Goal: Check status: Check status

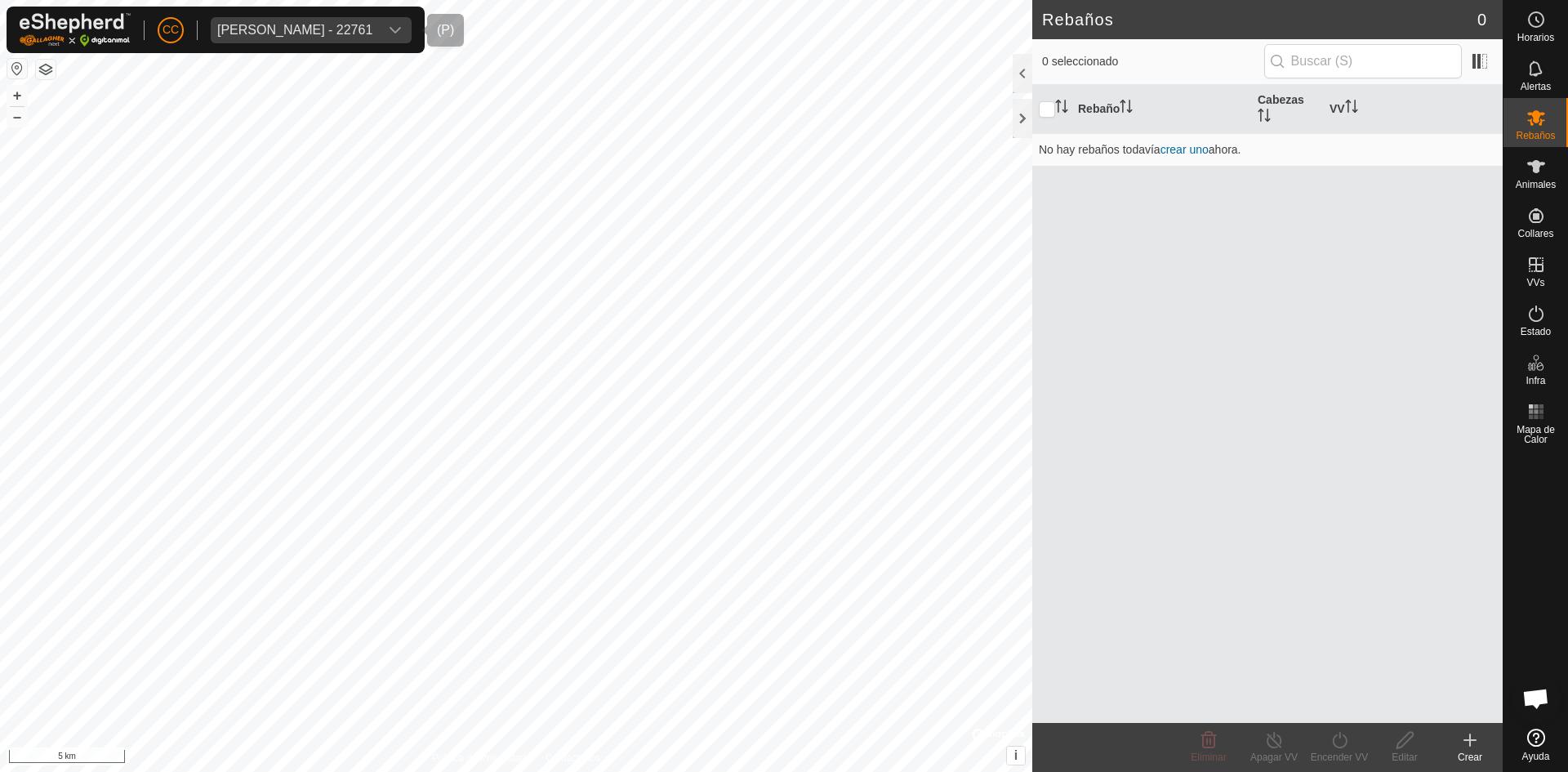
click at [350, 29] on div "[PERSON_NAME] - 22761" at bounding box center [295, 30] width 156 height 13
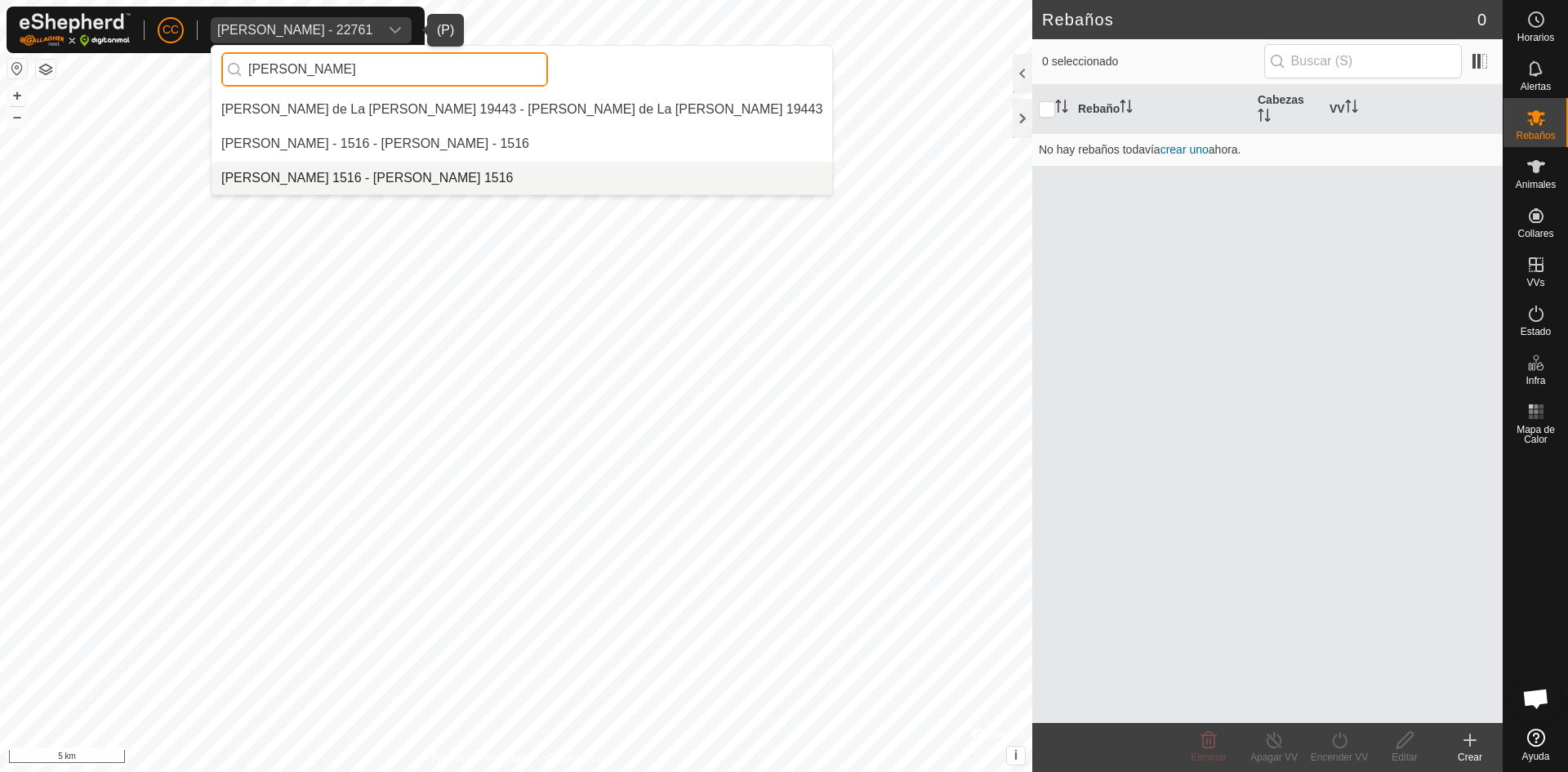
type input "[PERSON_NAME]"
click at [381, 172] on li "[PERSON_NAME] 1516 - [PERSON_NAME] 1516" at bounding box center [522, 177] width 620 height 32
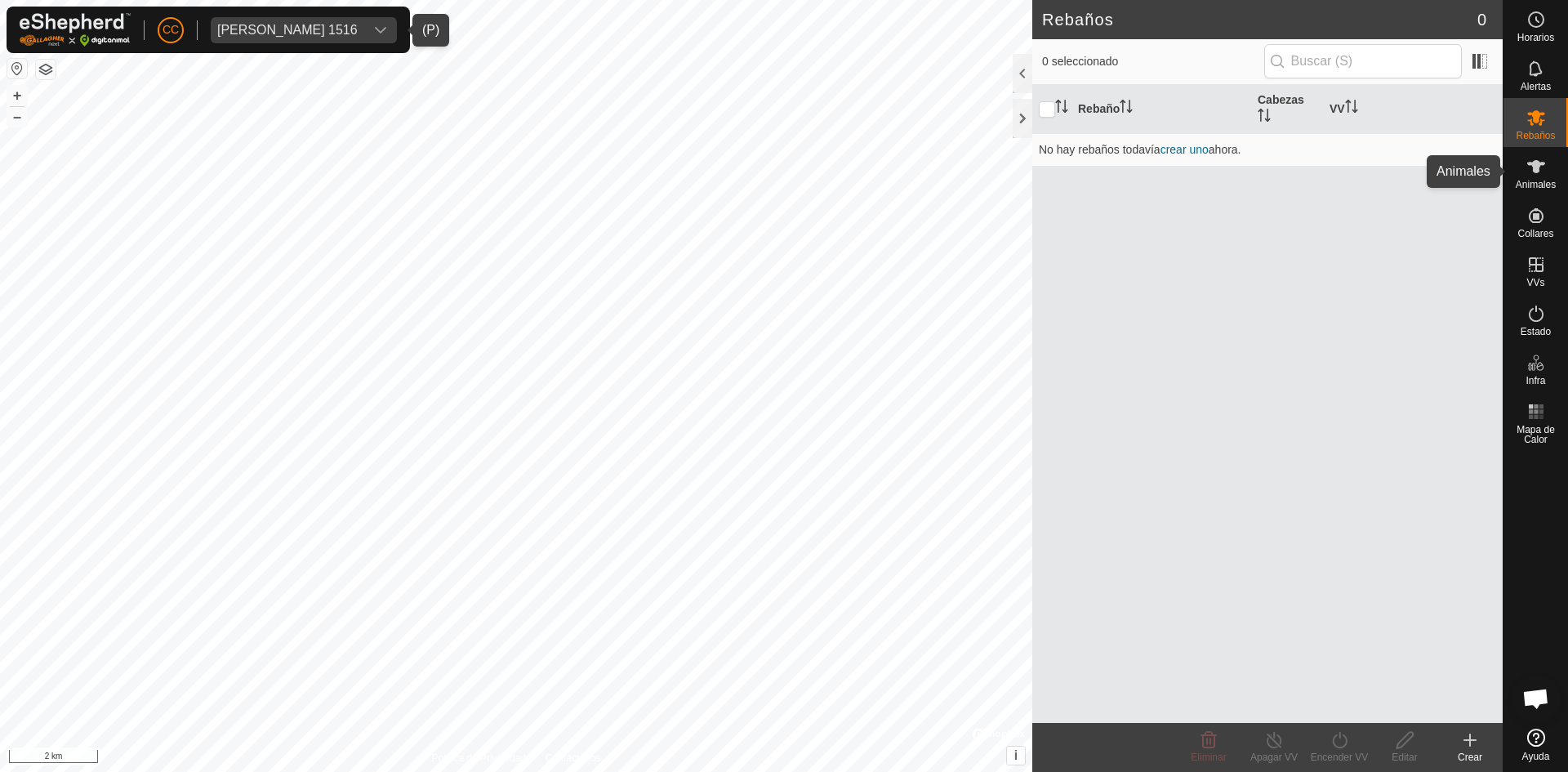
click at [1530, 170] on icon at bounding box center [1536, 166] width 20 height 20
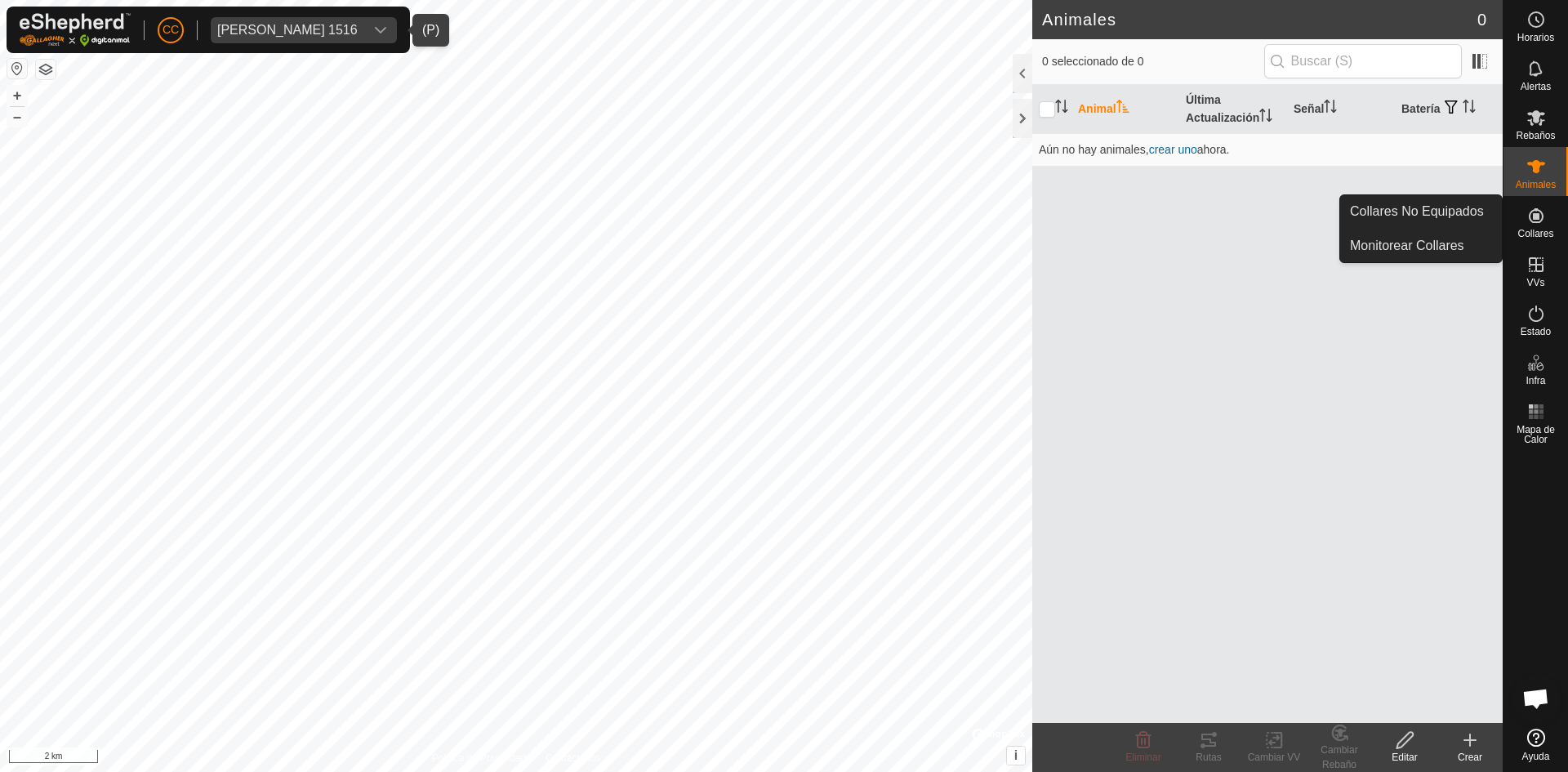
click at [1536, 220] on icon at bounding box center [1536, 216] width 15 height 15
click at [1540, 218] on icon at bounding box center [1536, 216] width 20 height 20
click at [1451, 212] on link "Collares No Equipados" at bounding box center [1420, 211] width 161 height 32
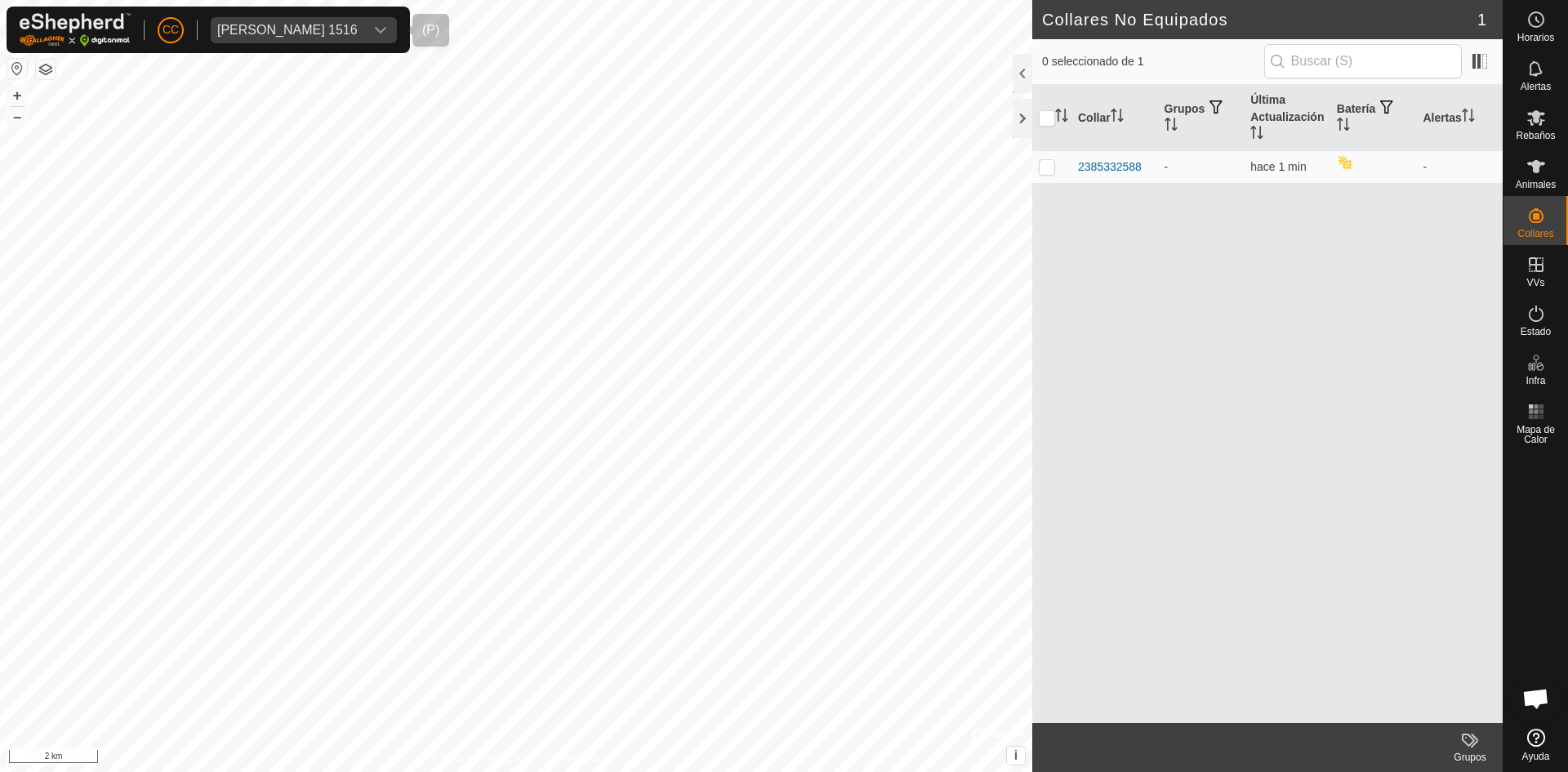
click at [339, 31] on div "[PERSON_NAME] 1516" at bounding box center [287, 30] width 141 height 13
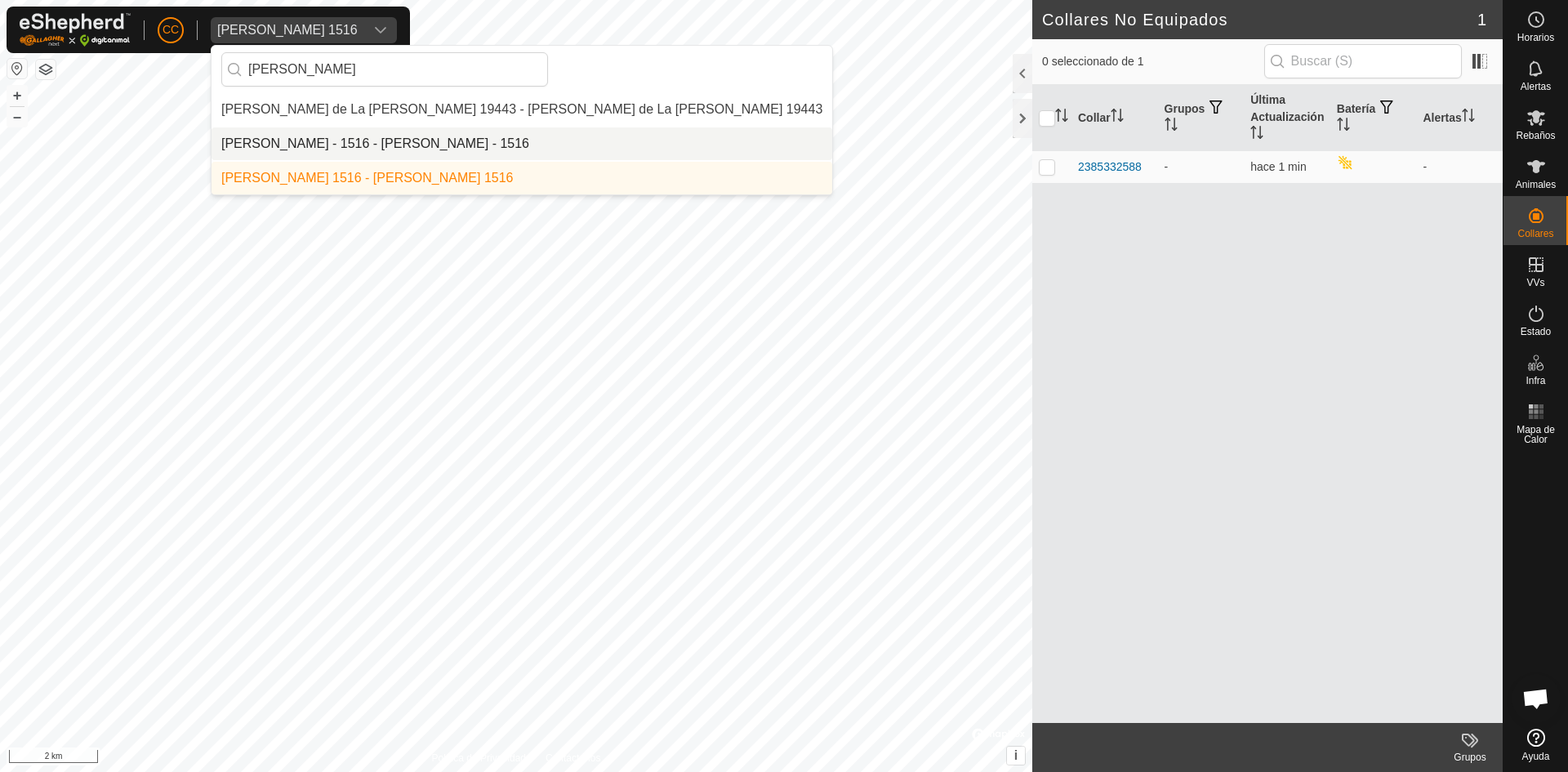
type input "[PERSON_NAME]"
click at [359, 143] on li "[PERSON_NAME] - 1516 - [PERSON_NAME] - 1516" at bounding box center [522, 143] width 620 height 32
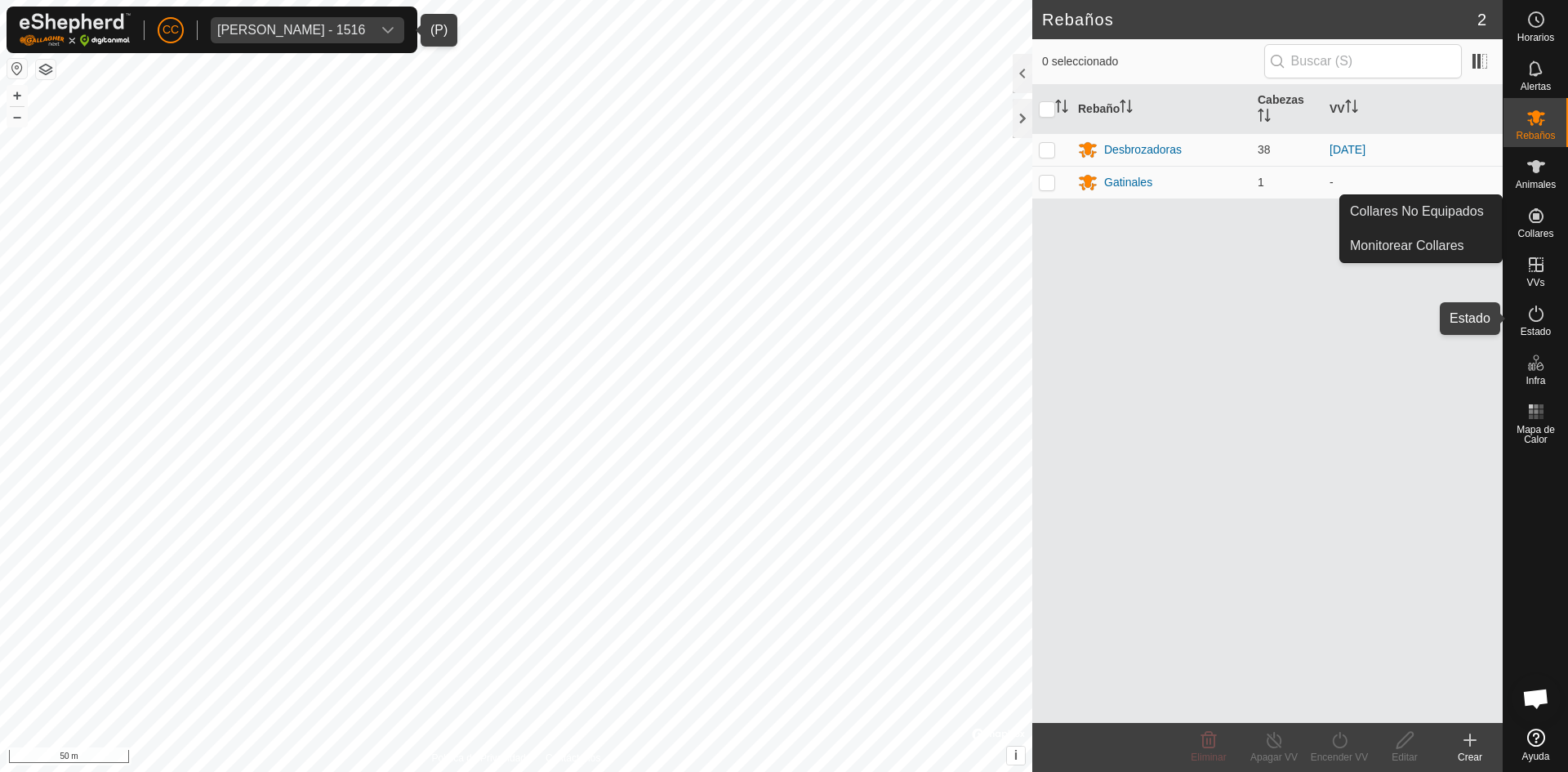
click at [1538, 327] on span "Estado" at bounding box center [1536, 332] width 31 height 10
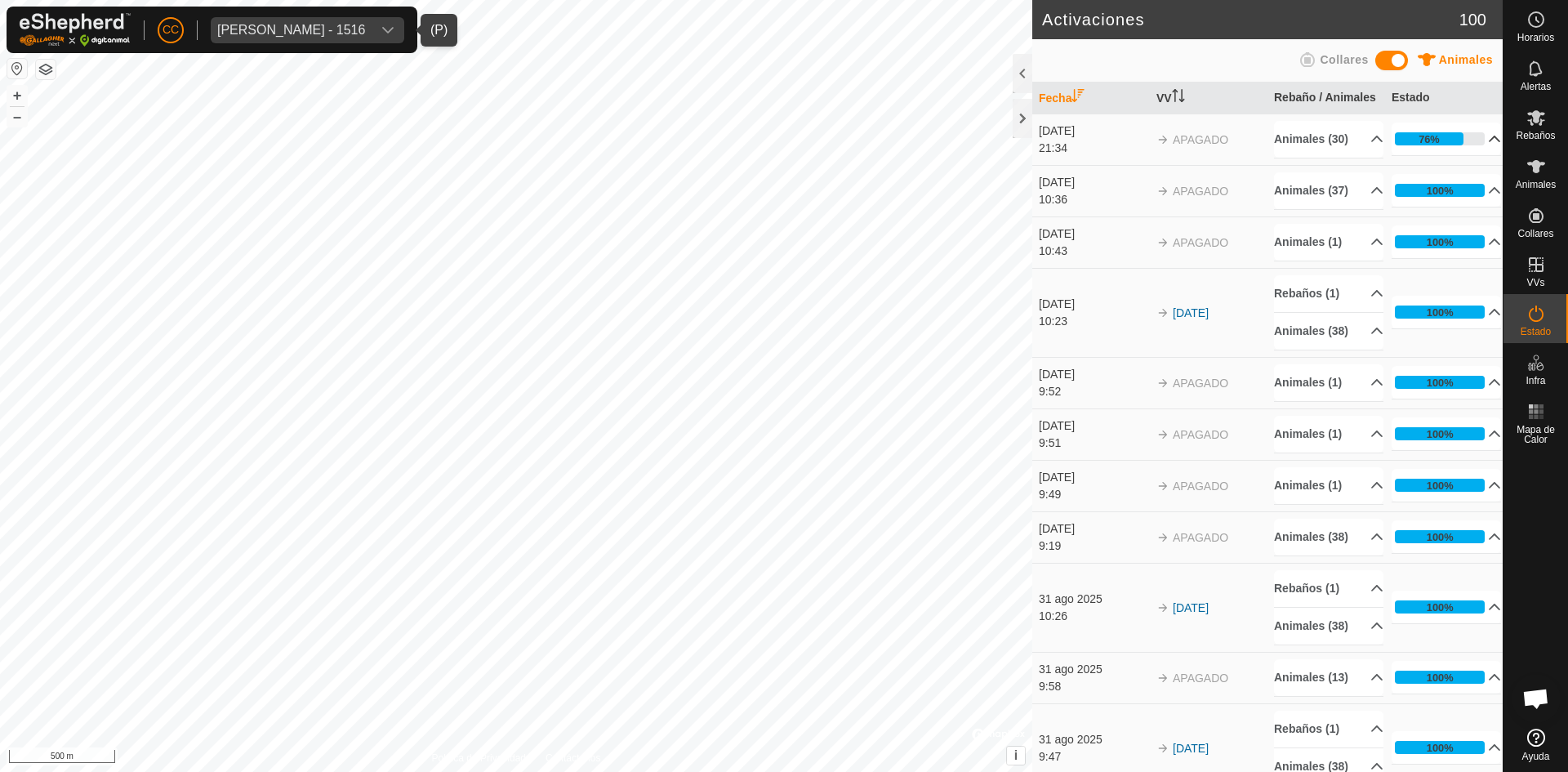
click at [1476, 156] on p-accordion-header "76%" at bounding box center [1446, 138] width 109 height 32
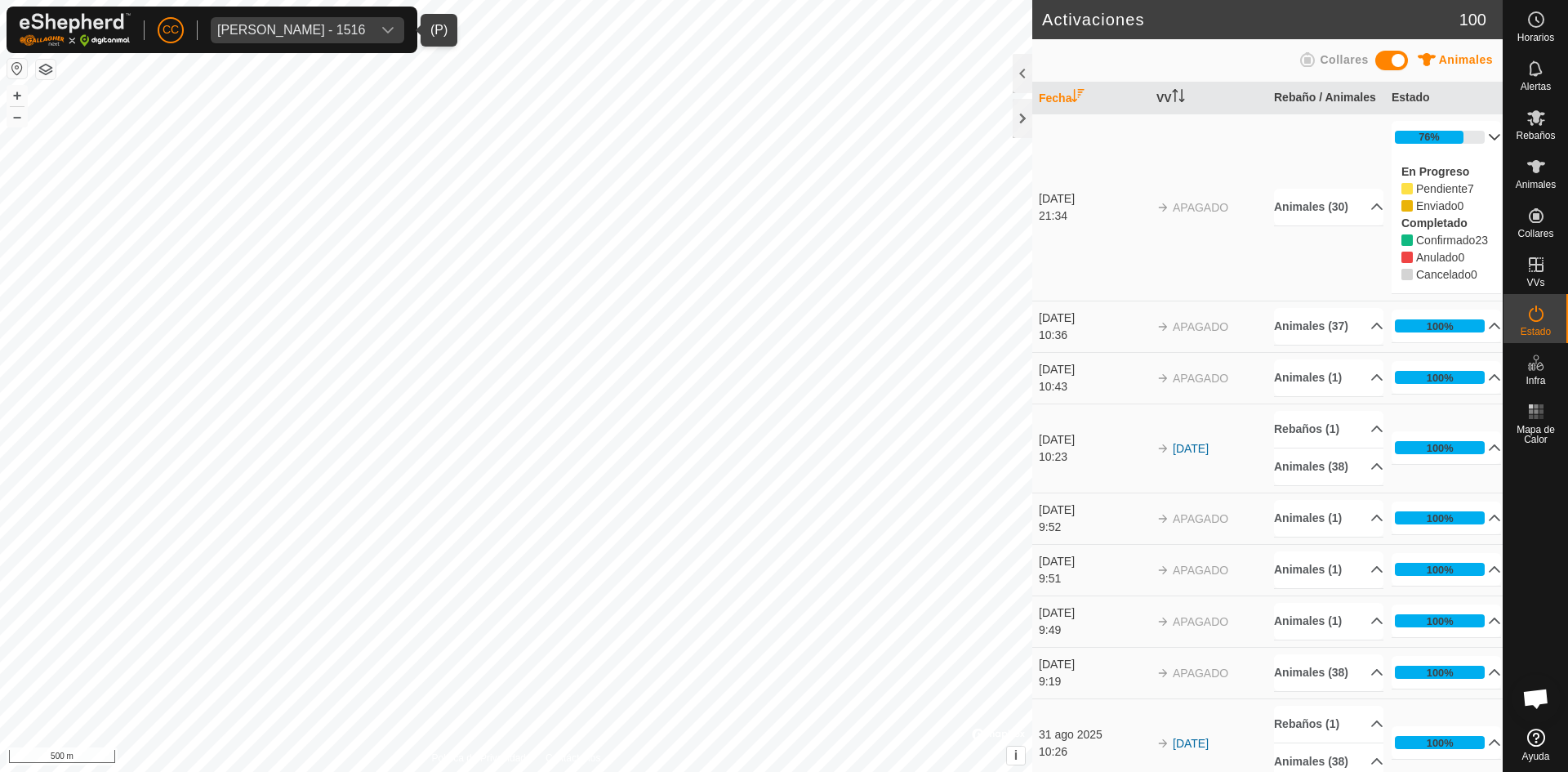
click at [1474, 145] on p-accordion-header "76%" at bounding box center [1446, 137] width 109 height 32
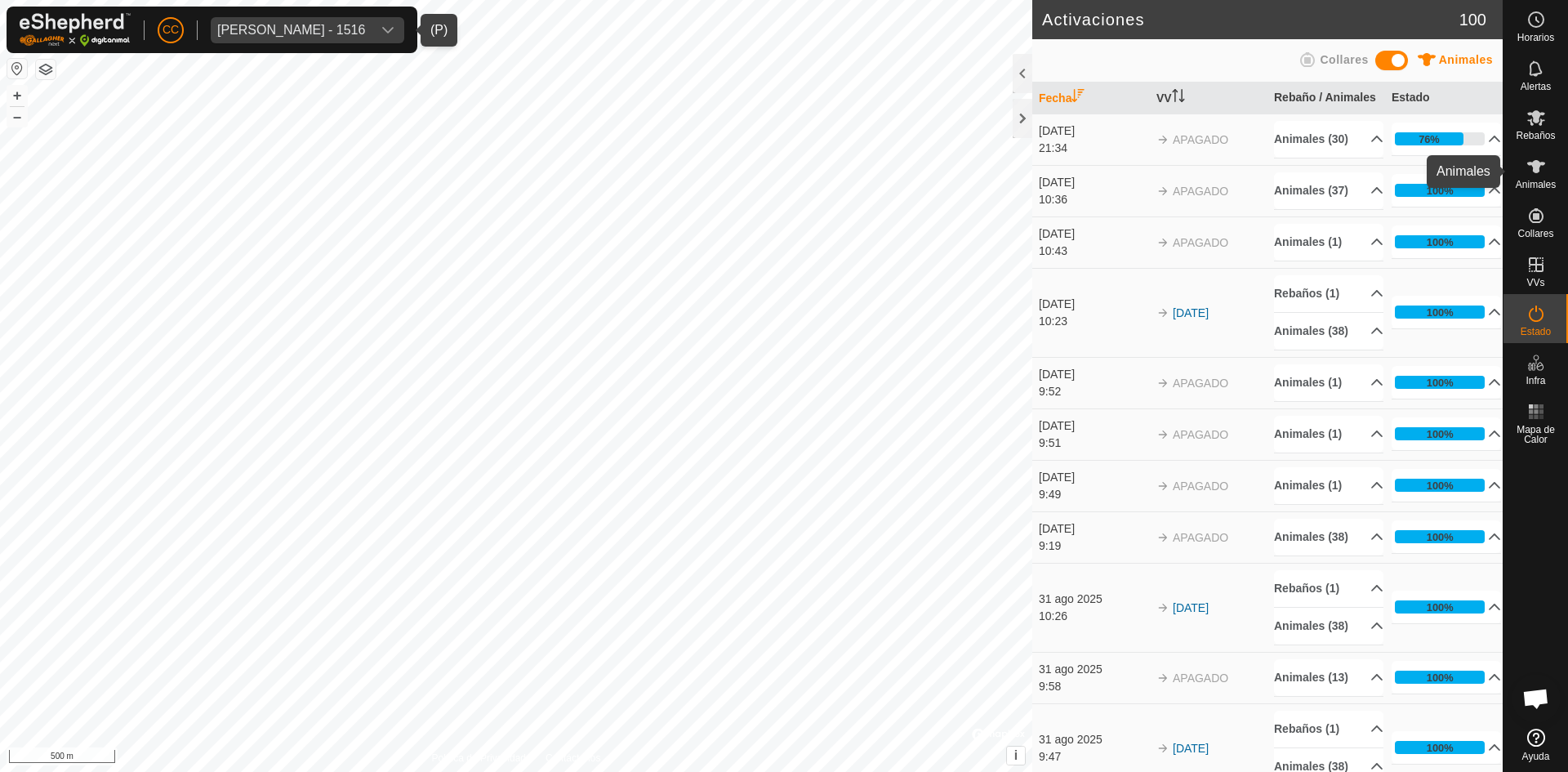
click at [1534, 161] on icon at bounding box center [1536, 166] width 20 height 20
